Goal: Task Accomplishment & Management: Use online tool/utility

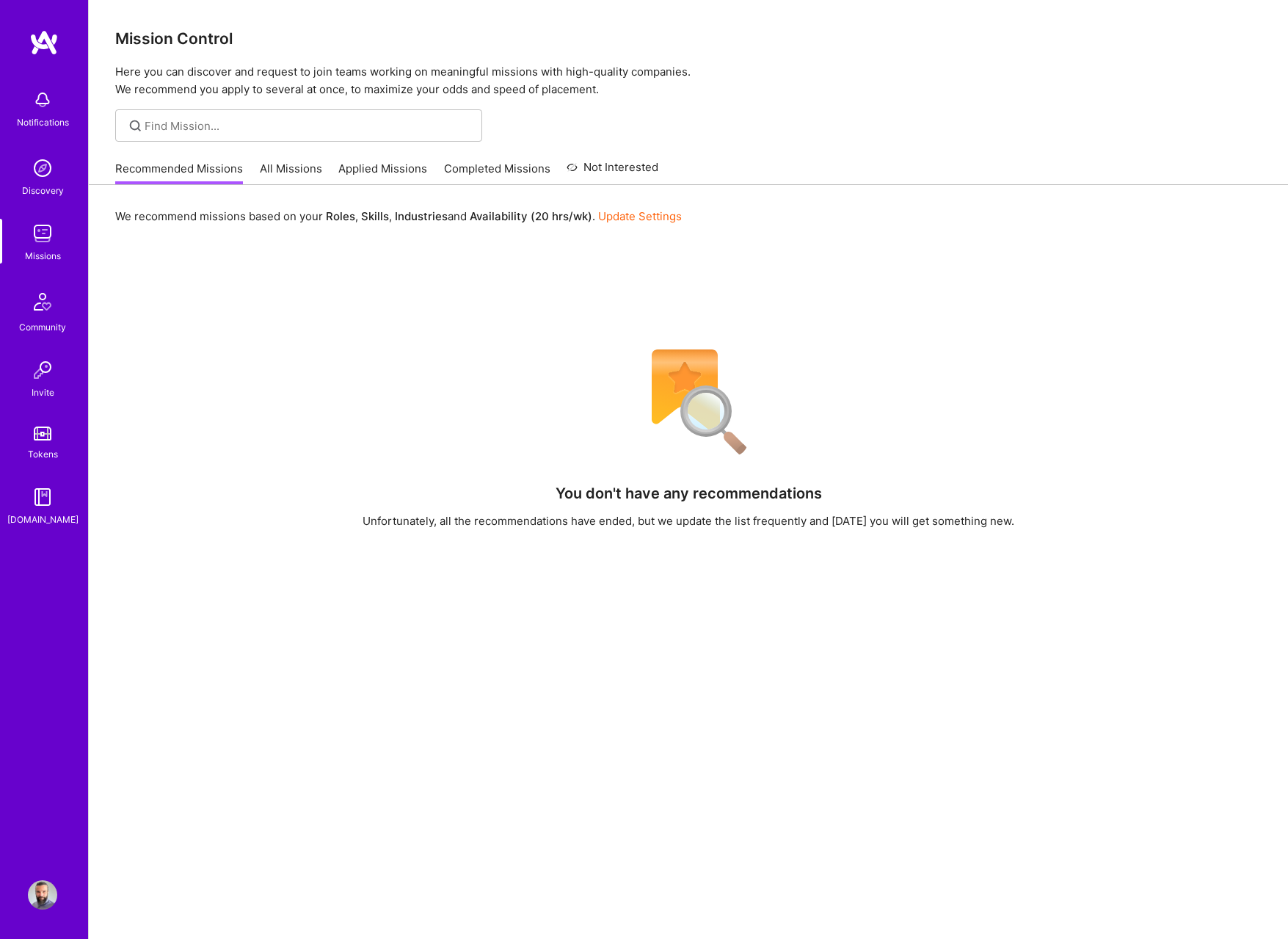
click at [47, 108] on img at bounding box center [42, 99] width 29 height 29
click at [40, 101] on div "Notifications Discovery Missions Community Invite Tokens [DOMAIN_NAME]" at bounding box center [44, 304] width 88 height 445
click at [46, 239] on img at bounding box center [42, 233] width 29 height 29
click at [428, 177] on div "Recommended Missions All Missions Applied Missions Completed Missions Not Inter…" at bounding box center [387, 169] width 543 height 32
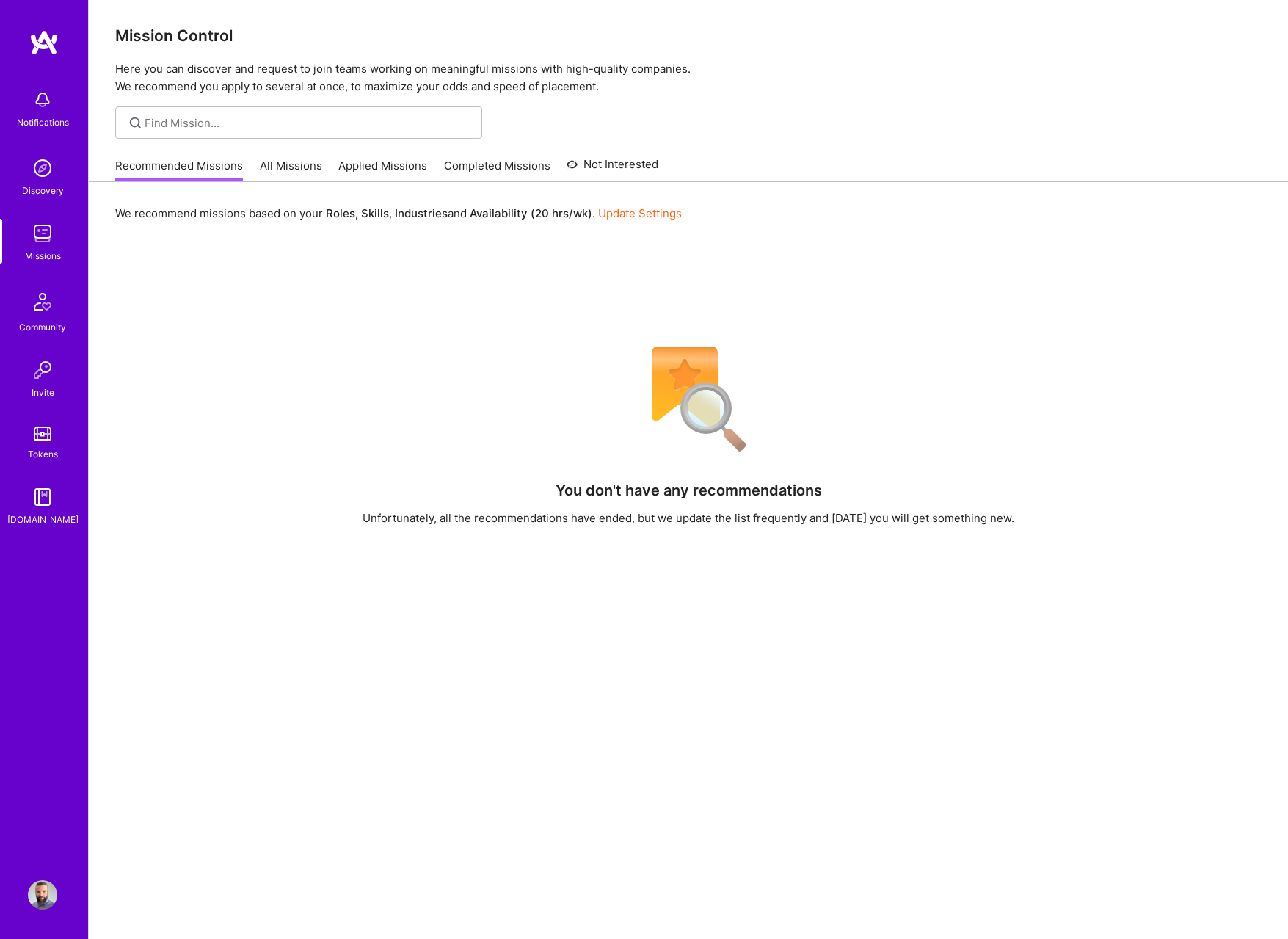
scroll to position [5, 0]
click at [394, 168] on link "Applied Missions" at bounding box center [383, 168] width 89 height 25
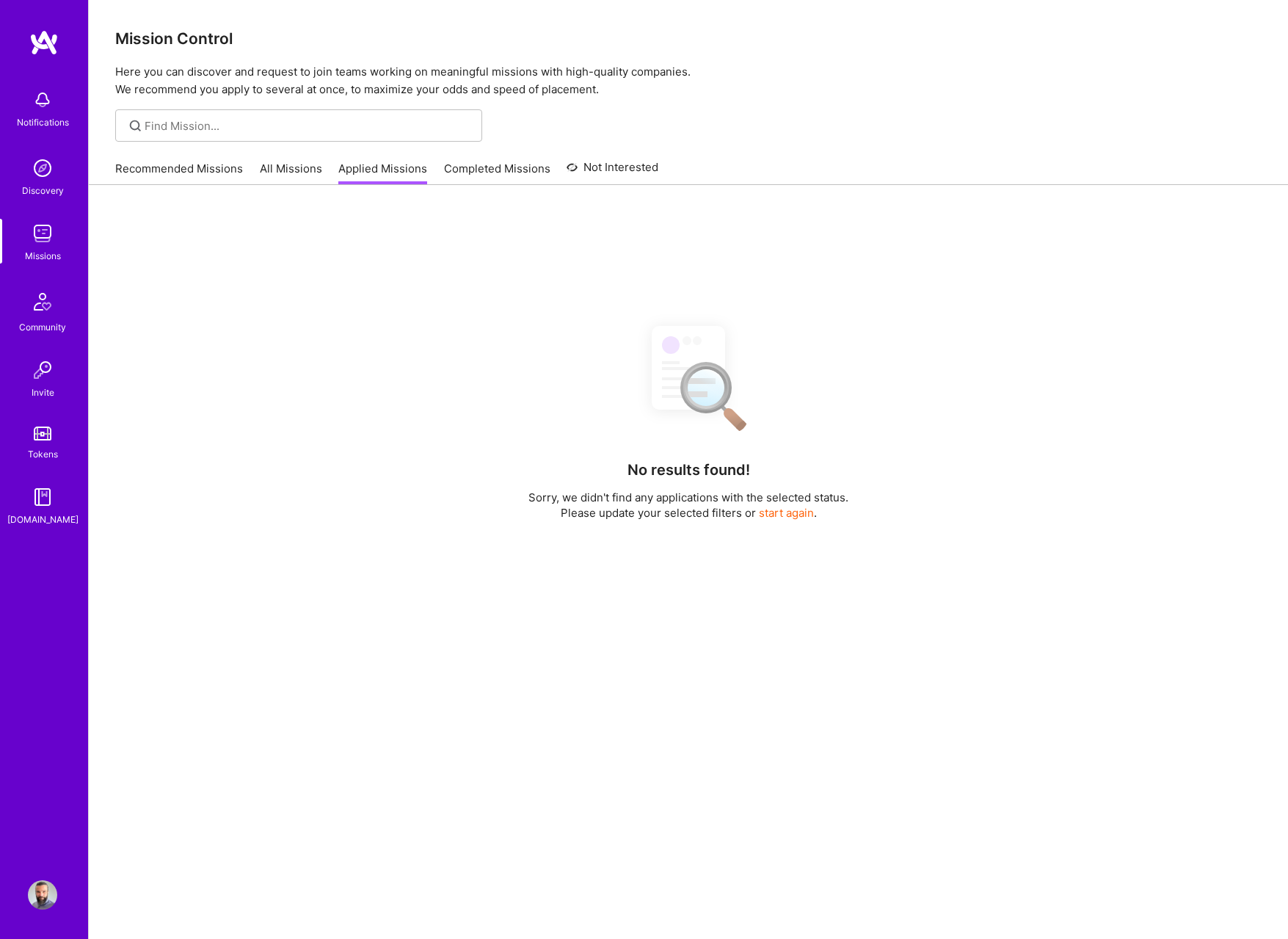
click at [577, 169] on link "Not Interested" at bounding box center [612, 171] width 92 height 26
click at [497, 172] on link "Completed Missions" at bounding box center [497, 173] width 106 height 25
click at [214, 169] on link "Recommended Missions" at bounding box center [178, 173] width 128 height 25
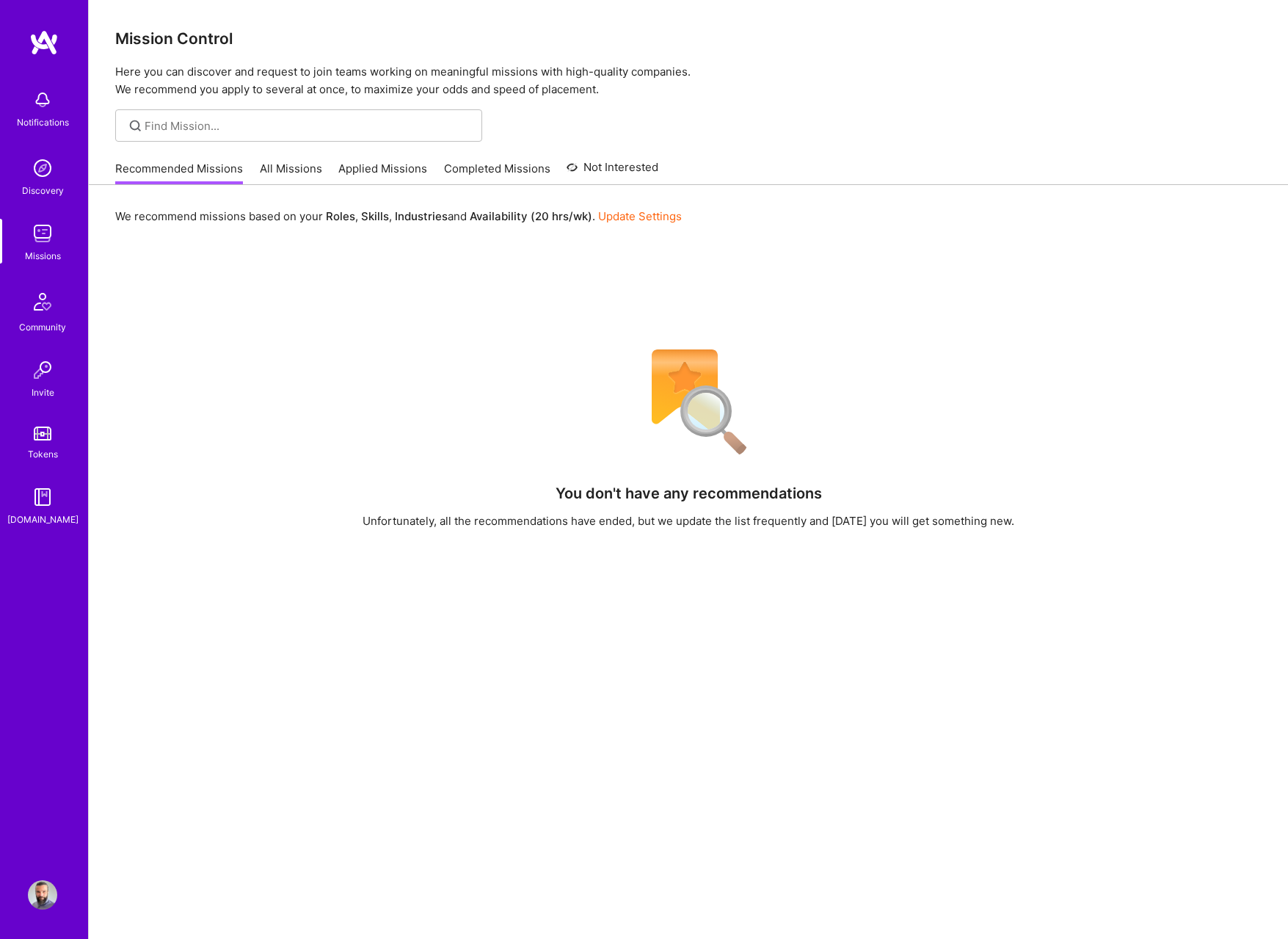
click at [45, 174] on img at bounding box center [42, 168] width 29 height 29
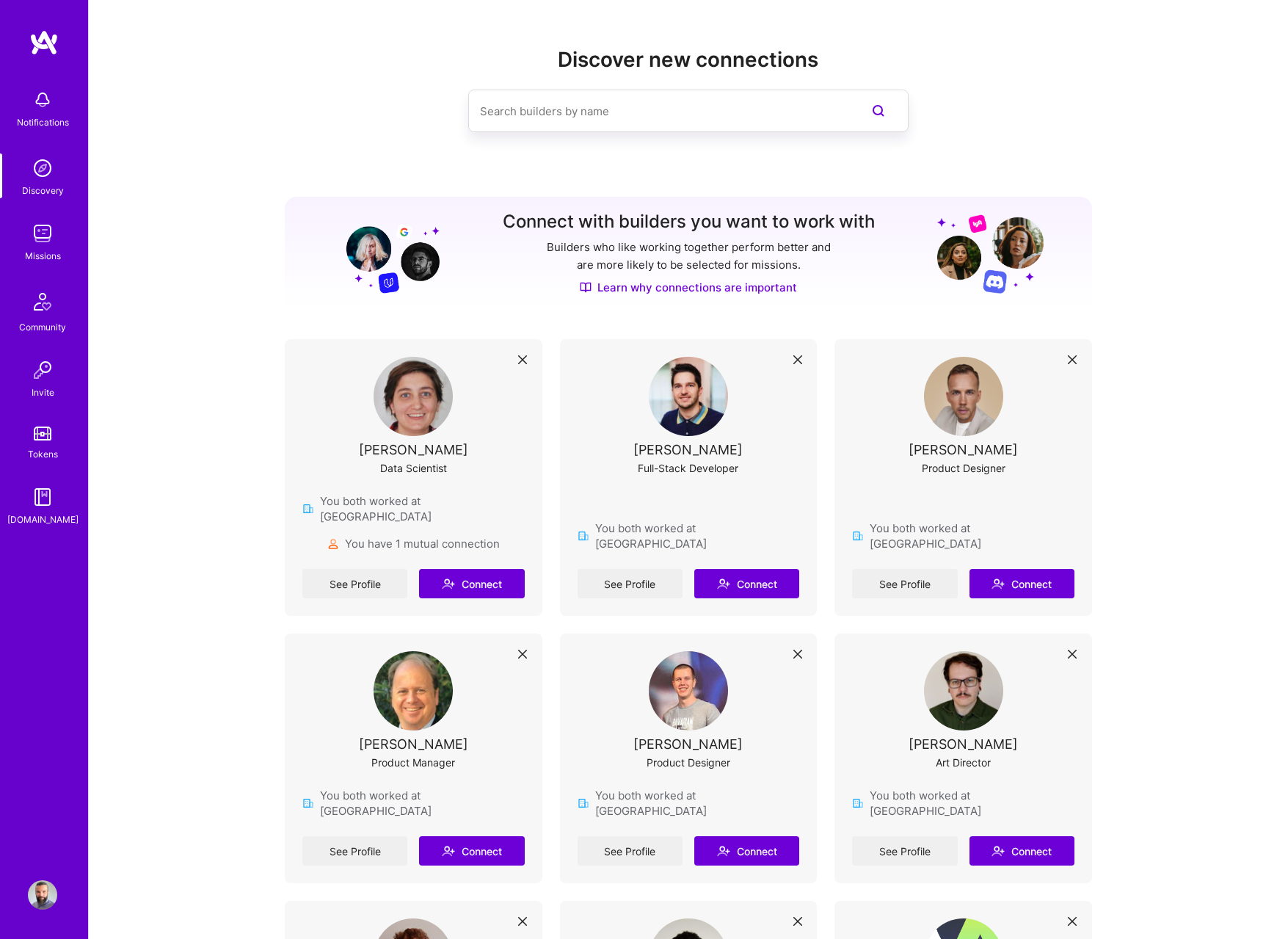
click at [928, 467] on div "Product Designer" at bounding box center [964, 468] width 84 height 15
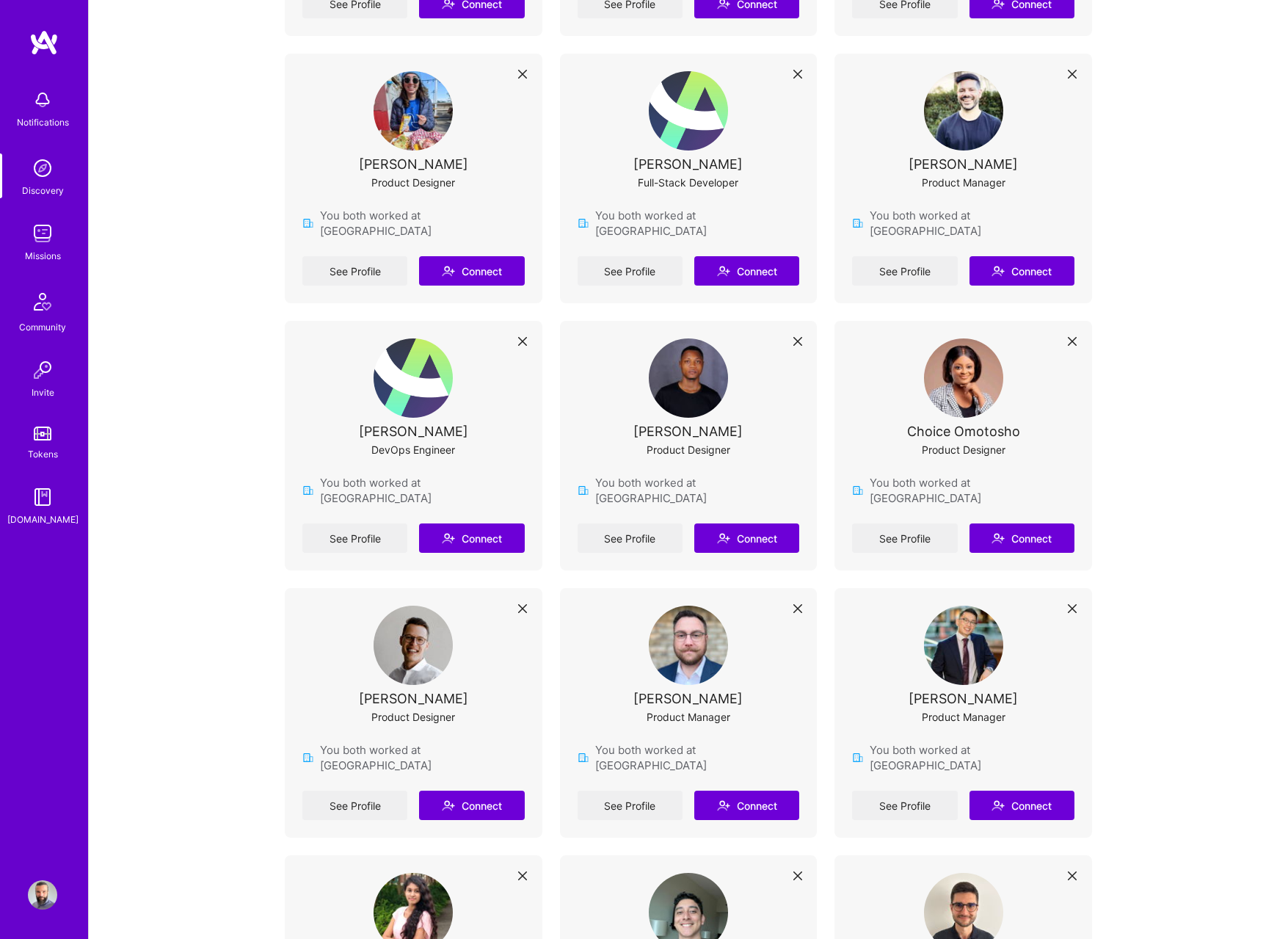
scroll to position [2706, 0]
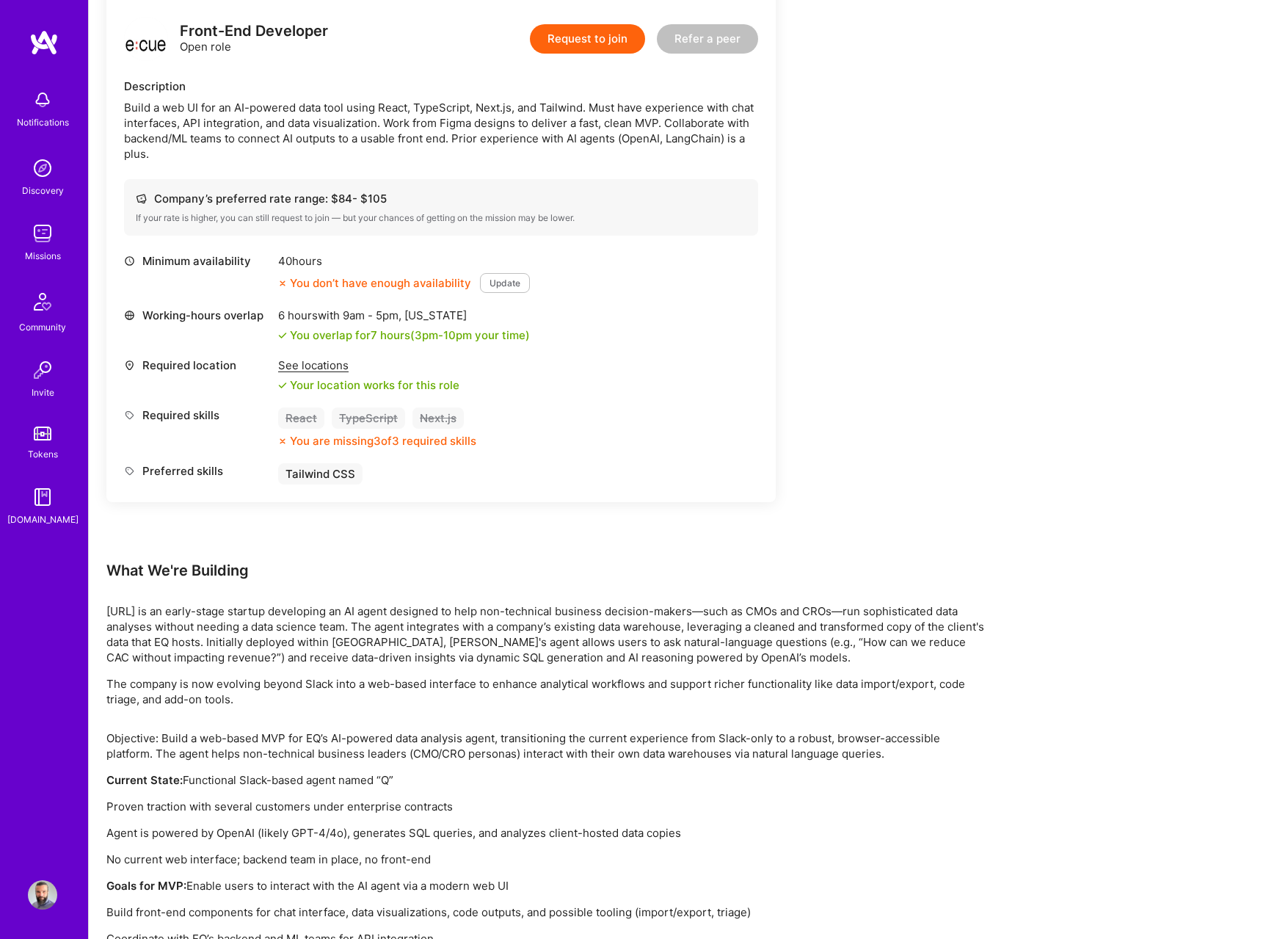
scroll to position [835, 0]
click at [50, 891] on img at bounding box center [42, 895] width 29 height 29
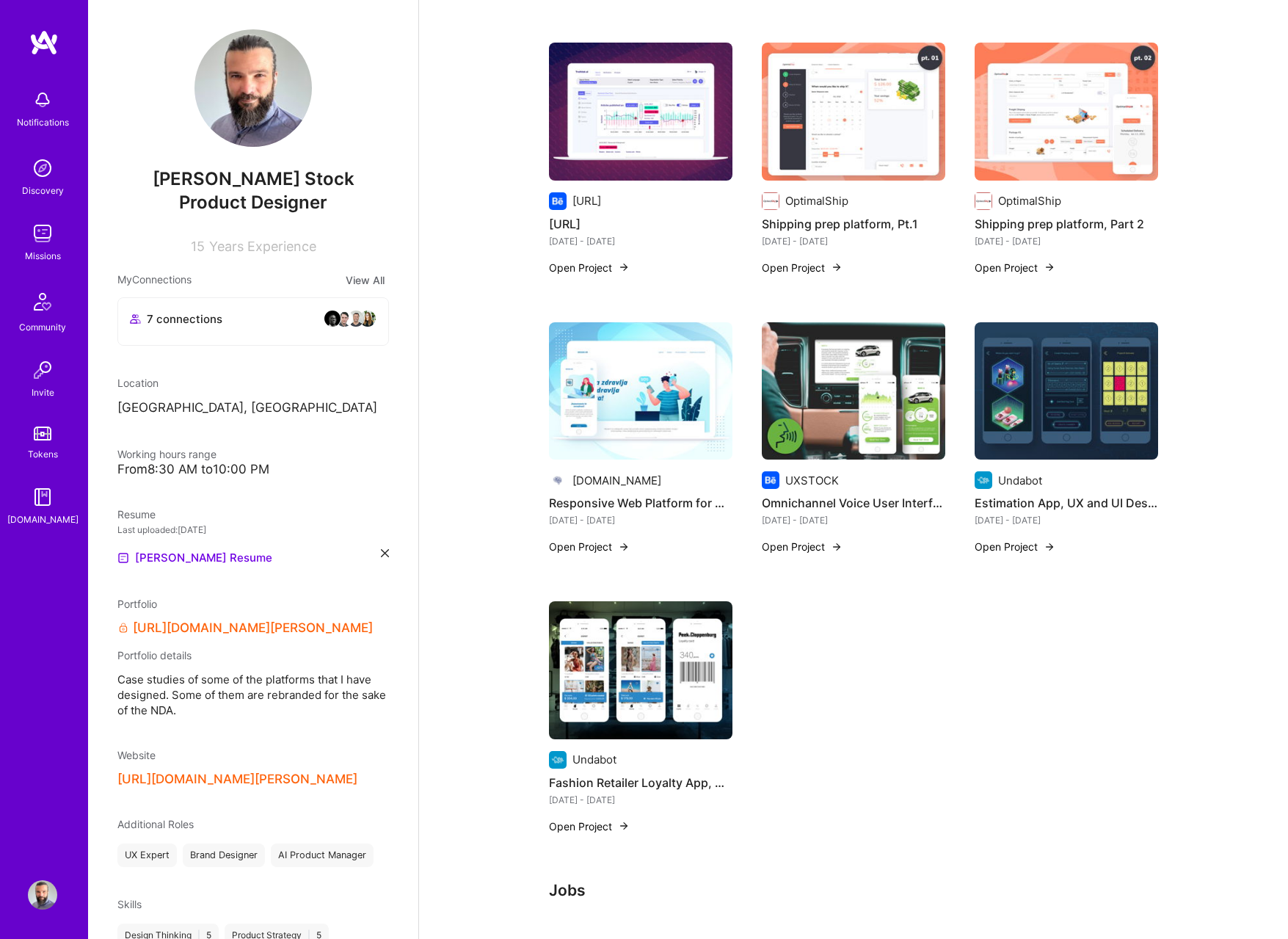
scroll to position [912, 0]
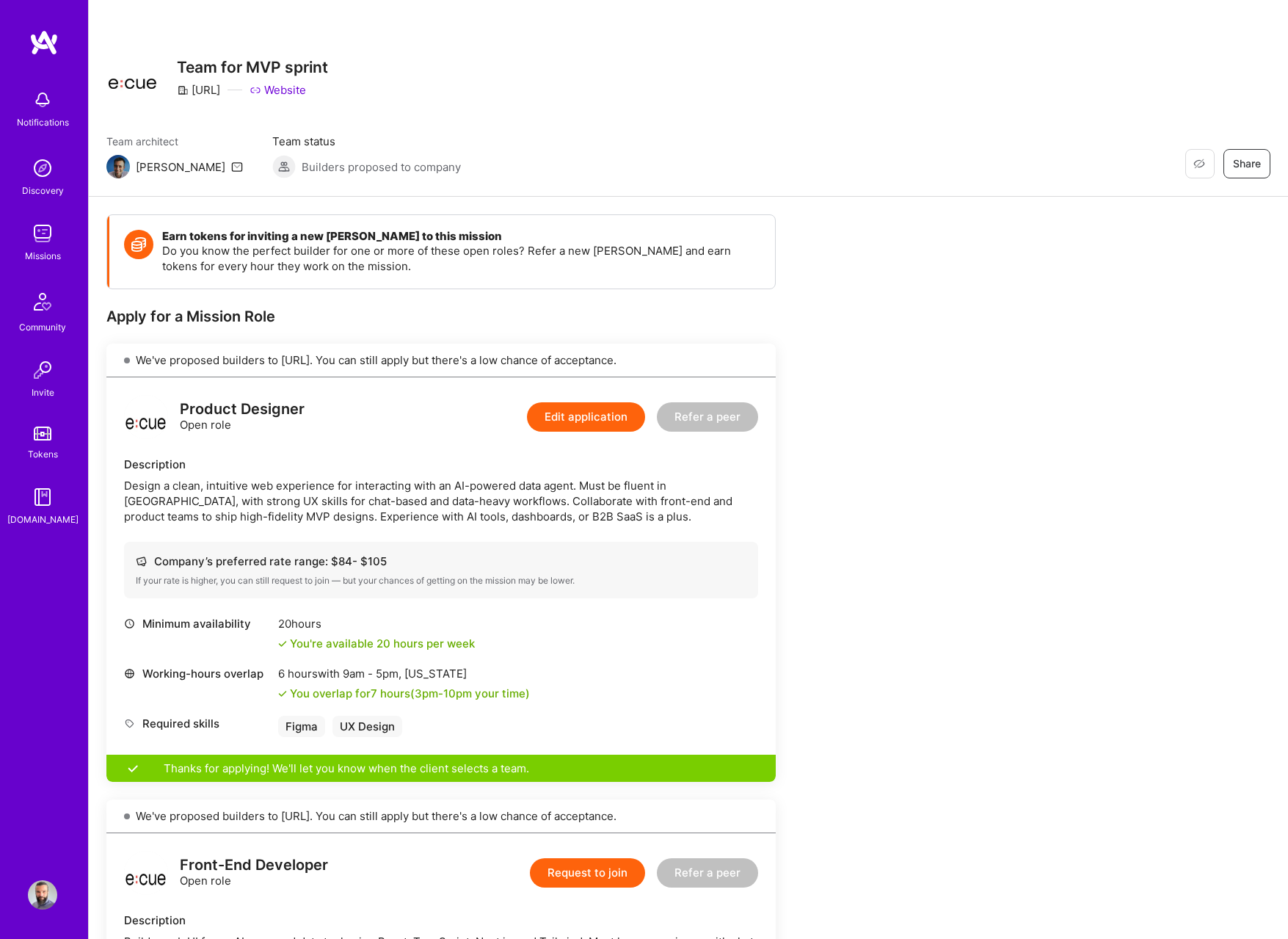
click at [493, 411] on div "Product Designer Open role Edit application Refer a peer" at bounding box center [441, 417] width 634 height 44
